Goal: Answer question/provide support

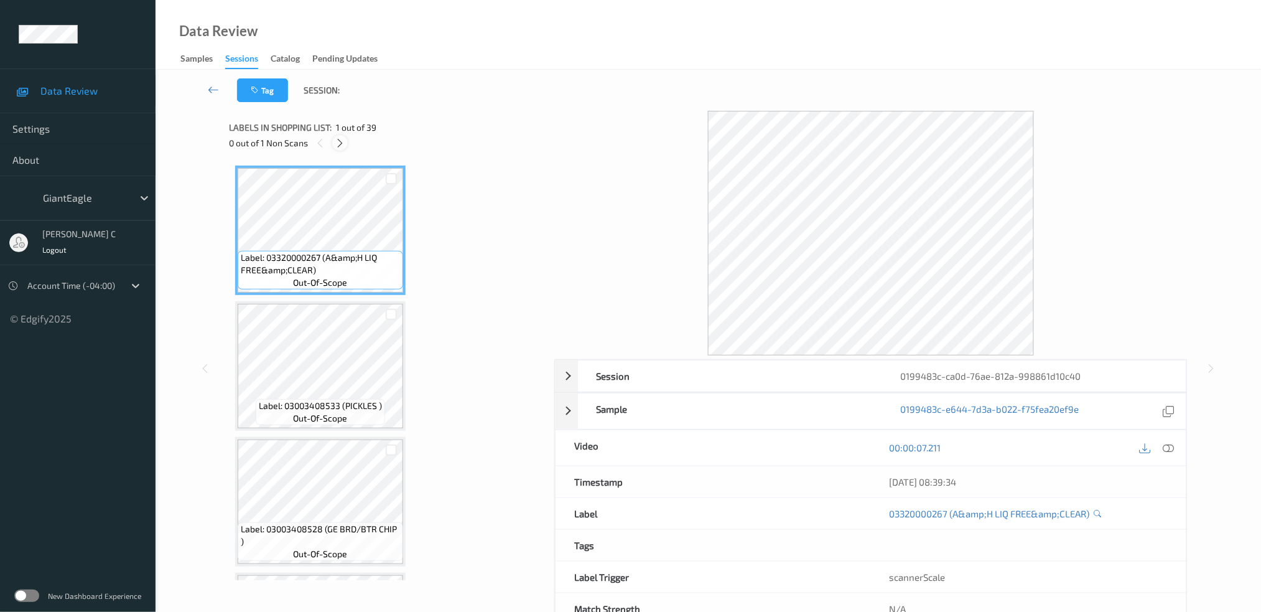
click at [342, 148] on icon at bounding box center [340, 142] width 11 height 11
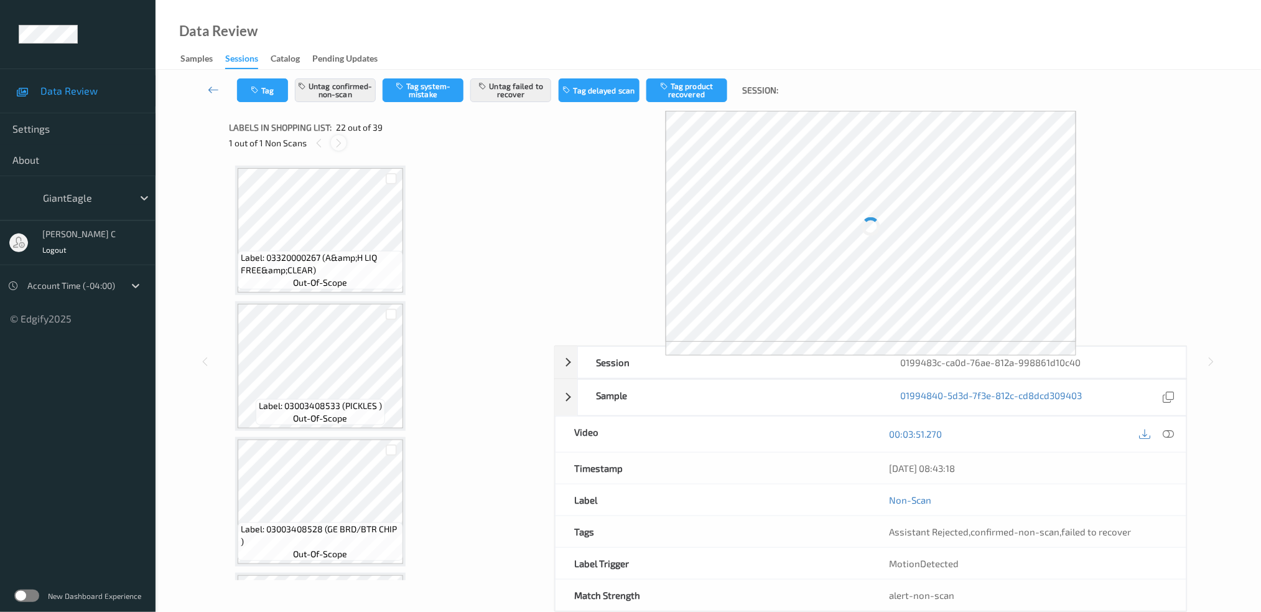
scroll to position [2699, 0]
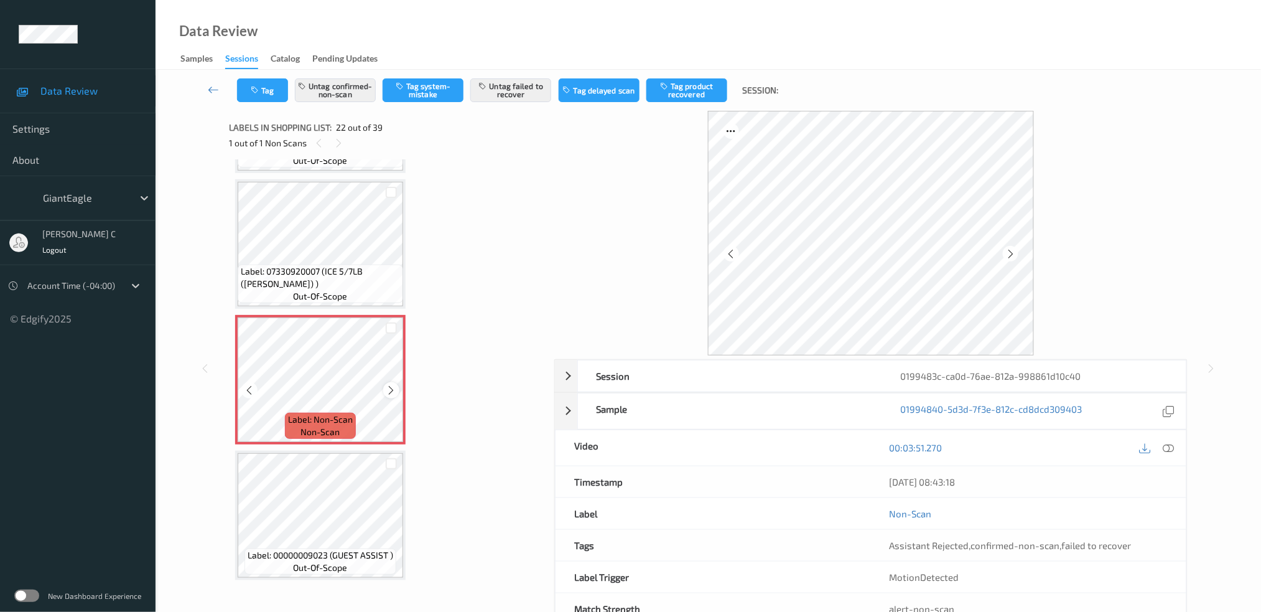
click at [387, 384] on icon at bounding box center [391, 389] width 11 height 11
click at [391, 384] on icon at bounding box center [391, 389] width 11 height 11
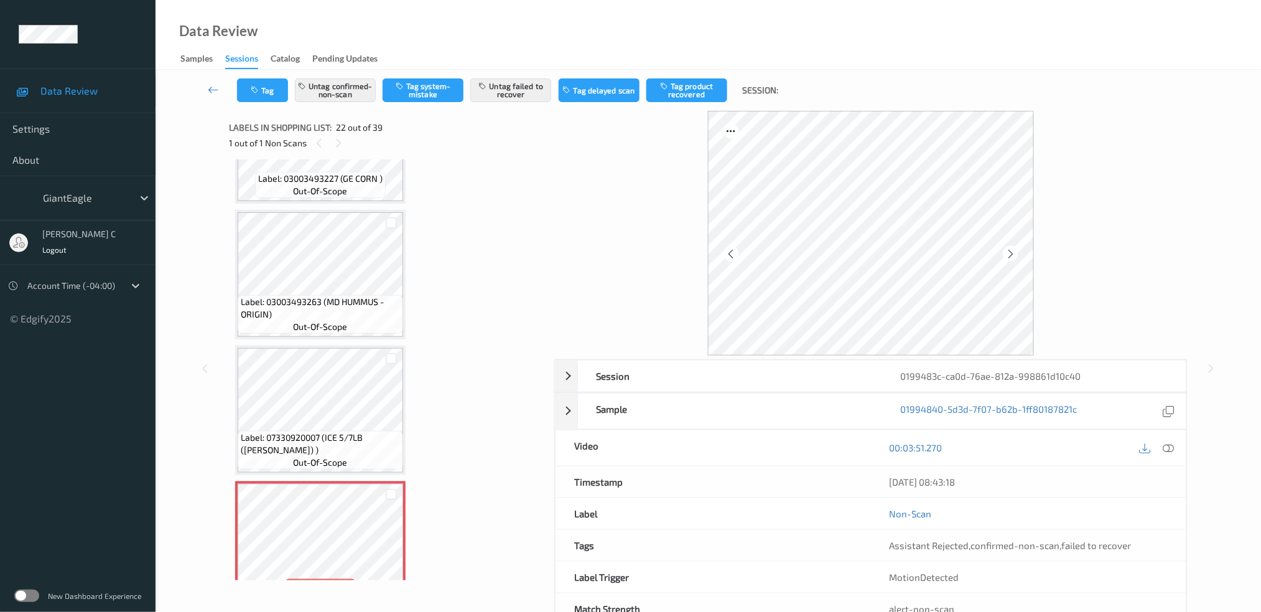
click at [340, 295] on span "Label: 03003493263 (MD HUMMUS - ORIGIN)" at bounding box center [320, 307] width 159 height 25
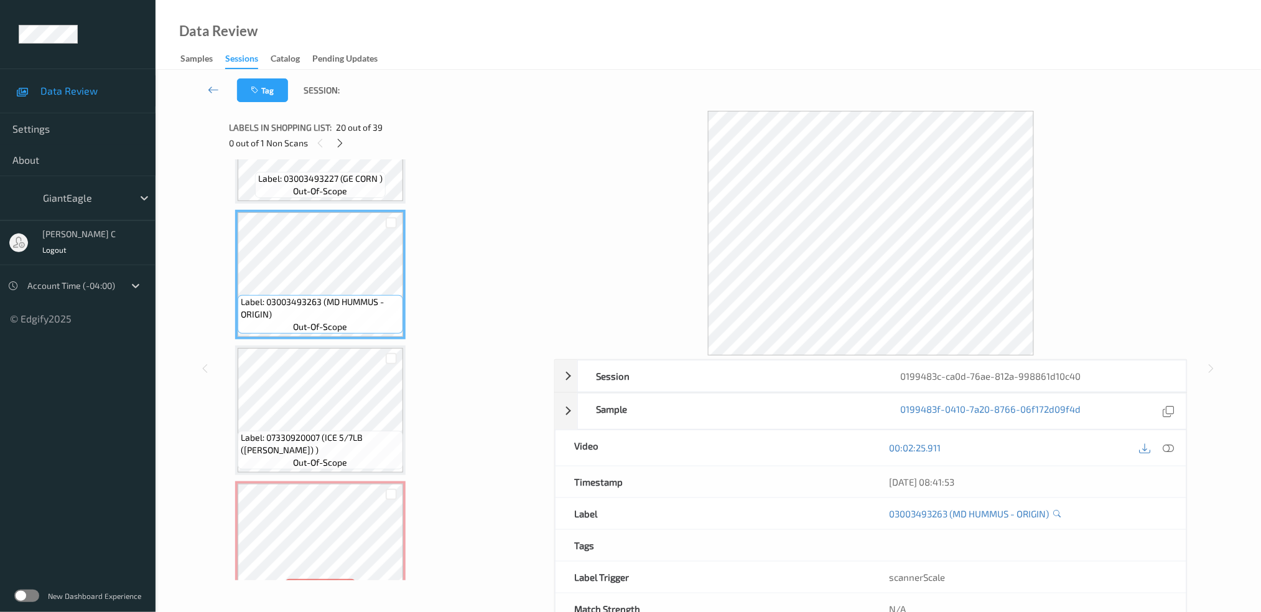
click at [1180, 448] on div "00:02:25.911" at bounding box center [1028, 447] width 315 height 35
click at [1177, 449] on div "00:02:25.911" at bounding box center [1028, 447] width 315 height 35
click at [1176, 449] on div at bounding box center [1168, 447] width 17 height 17
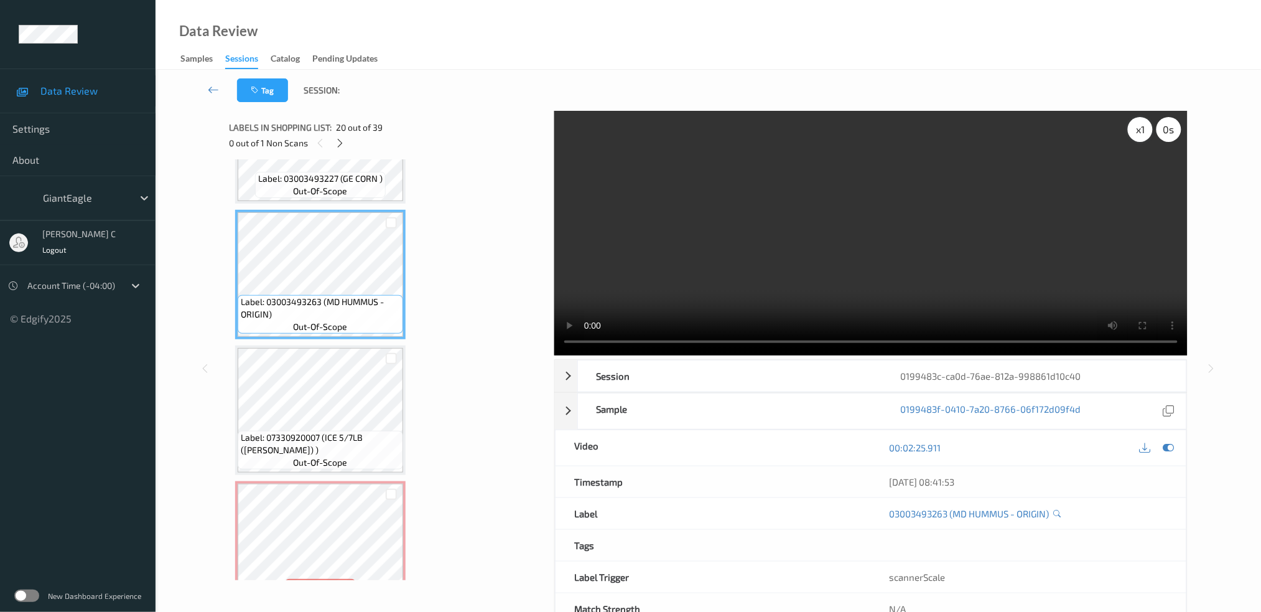
click at [1137, 131] on div "x 1" at bounding box center [1140, 129] width 25 height 25
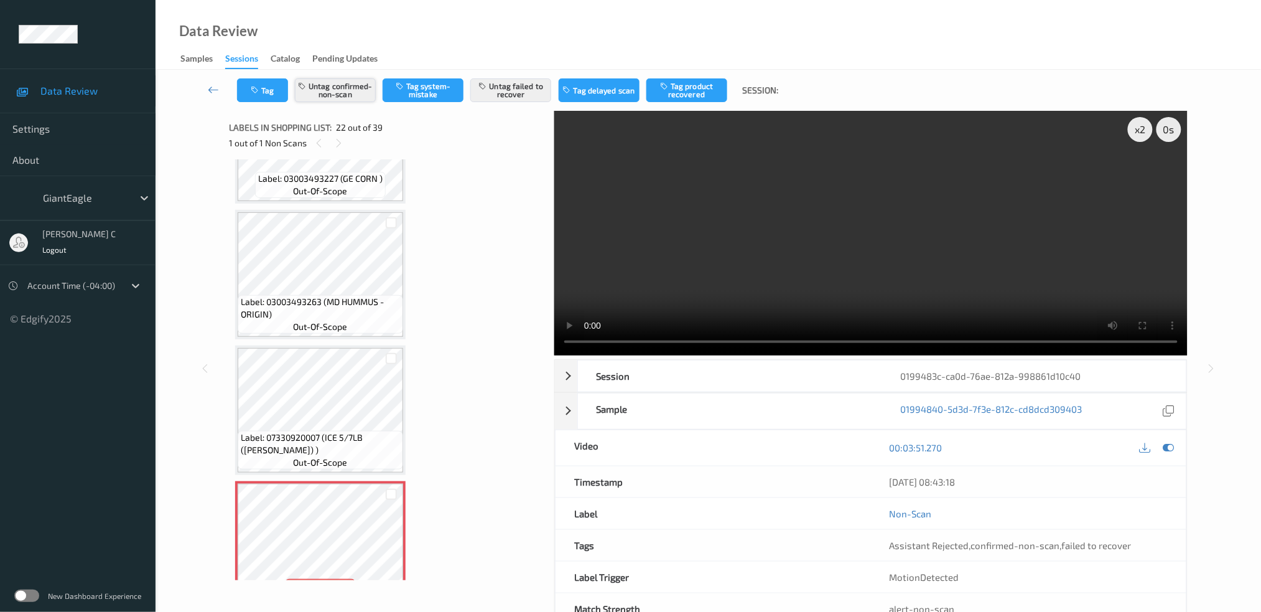
click at [335, 88] on button "Untag confirmed-non-scan" at bounding box center [335, 90] width 81 height 24
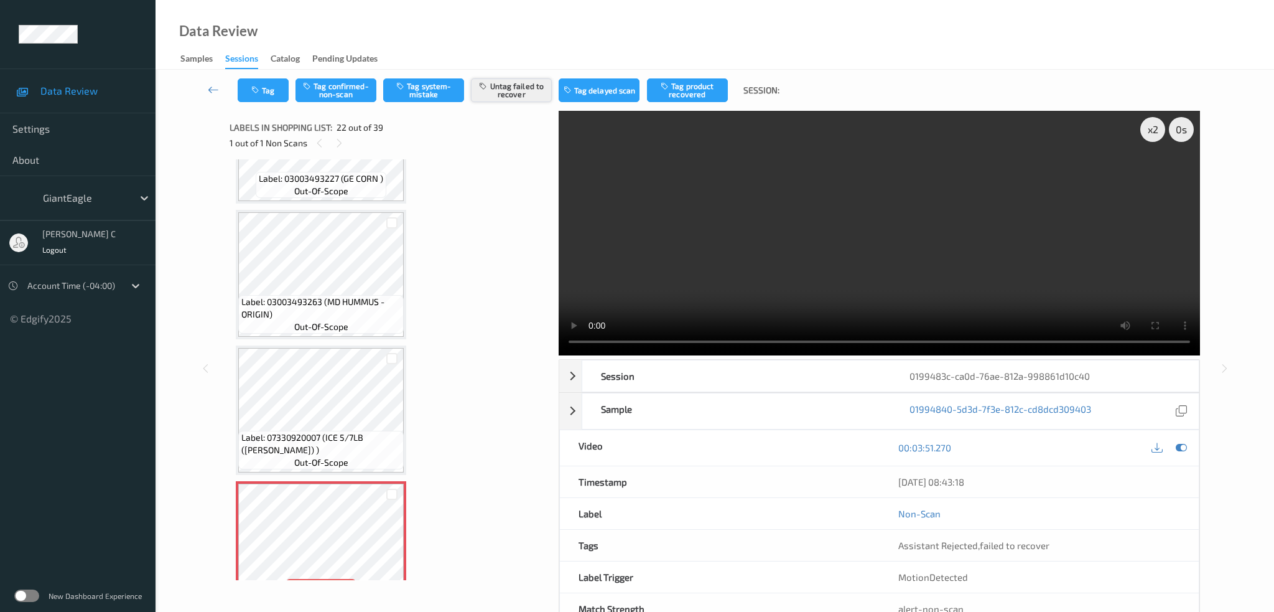
click at [514, 89] on button "Untag failed to recover" at bounding box center [511, 90] width 81 height 24
click at [439, 105] on div "Tag Tag confirmed-non-scan Tag system-mistake Tag failed to recover Tag delayed…" at bounding box center [715, 90] width 1068 height 41
click at [426, 78] on button "Tag system-mistake" at bounding box center [423, 90] width 81 height 24
click at [258, 103] on div "Tag Tag confirmed-non-scan Untag system-mistake Tag failed to recover Tag delay…" at bounding box center [715, 90] width 1068 height 41
click at [257, 86] on icon "button" at bounding box center [256, 90] width 11 height 9
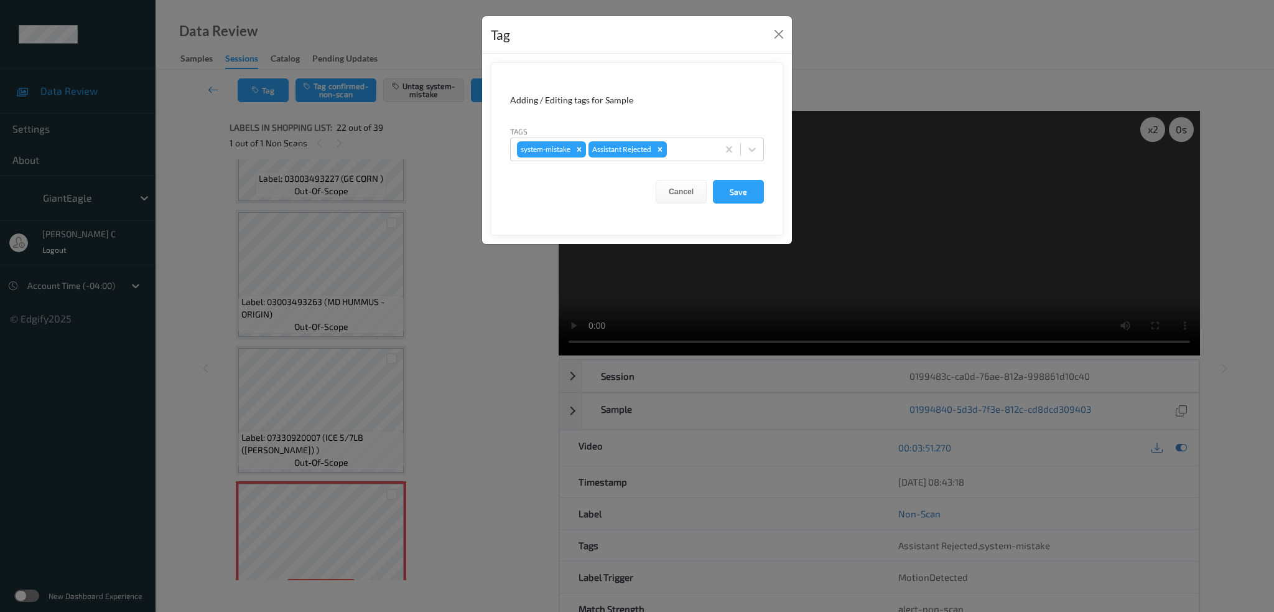
click at [681, 135] on div "Tags system-mistake Assistant Rejected" at bounding box center [637, 143] width 254 height 36
click at [681, 151] on div at bounding box center [690, 149] width 42 height 15
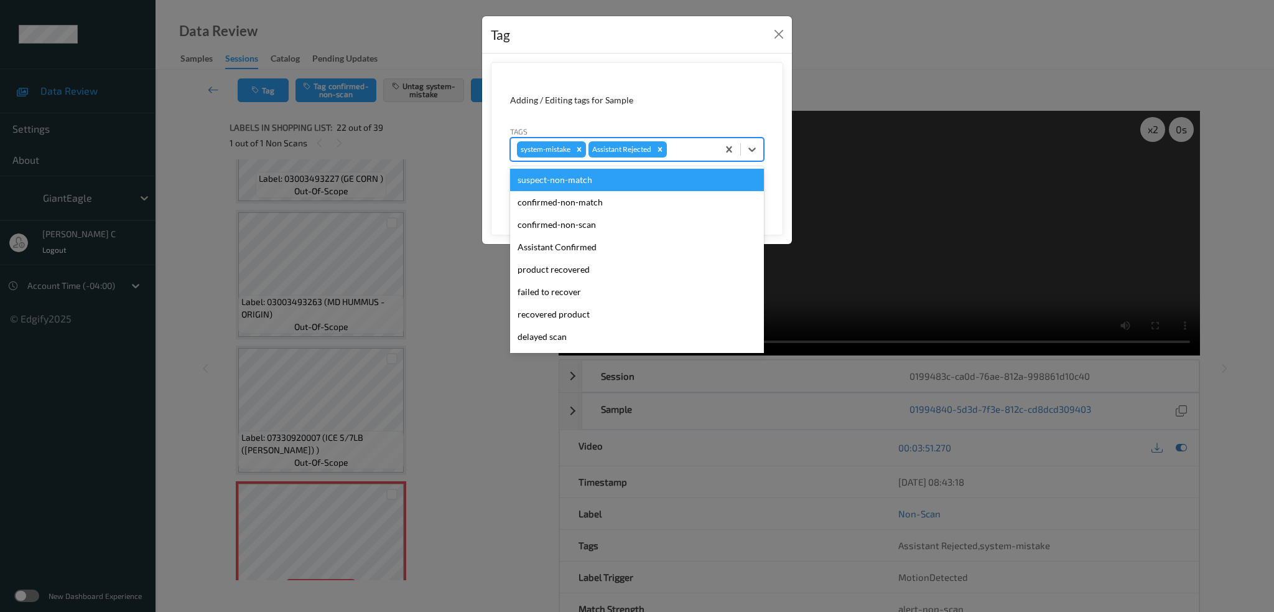
type input "u"
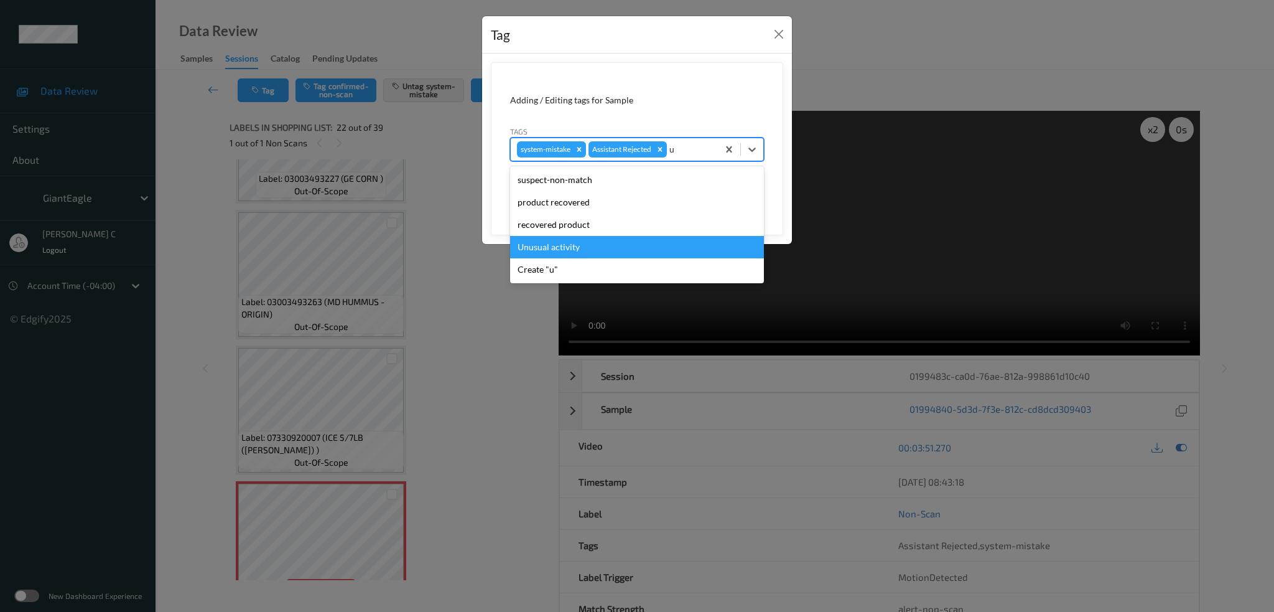
click at [602, 248] on div "Unusual activity" at bounding box center [637, 247] width 254 height 22
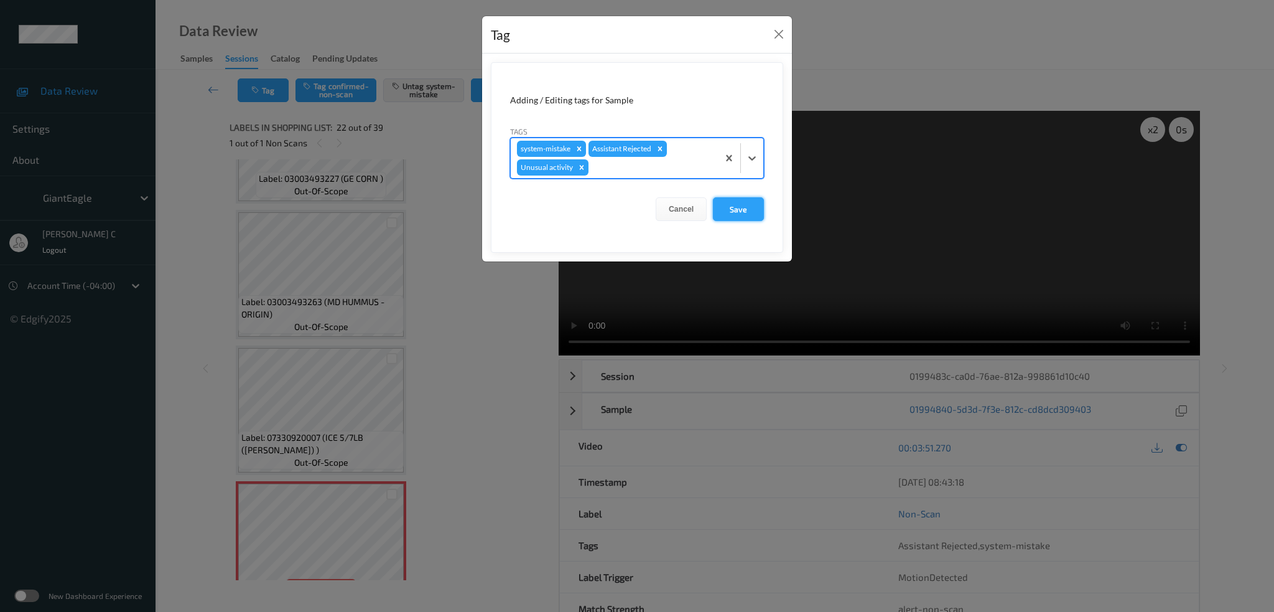
click at [743, 208] on button "Save" at bounding box center [738, 209] width 51 height 24
